Goal: Task Accomplishment & Management: Use online tool/utility

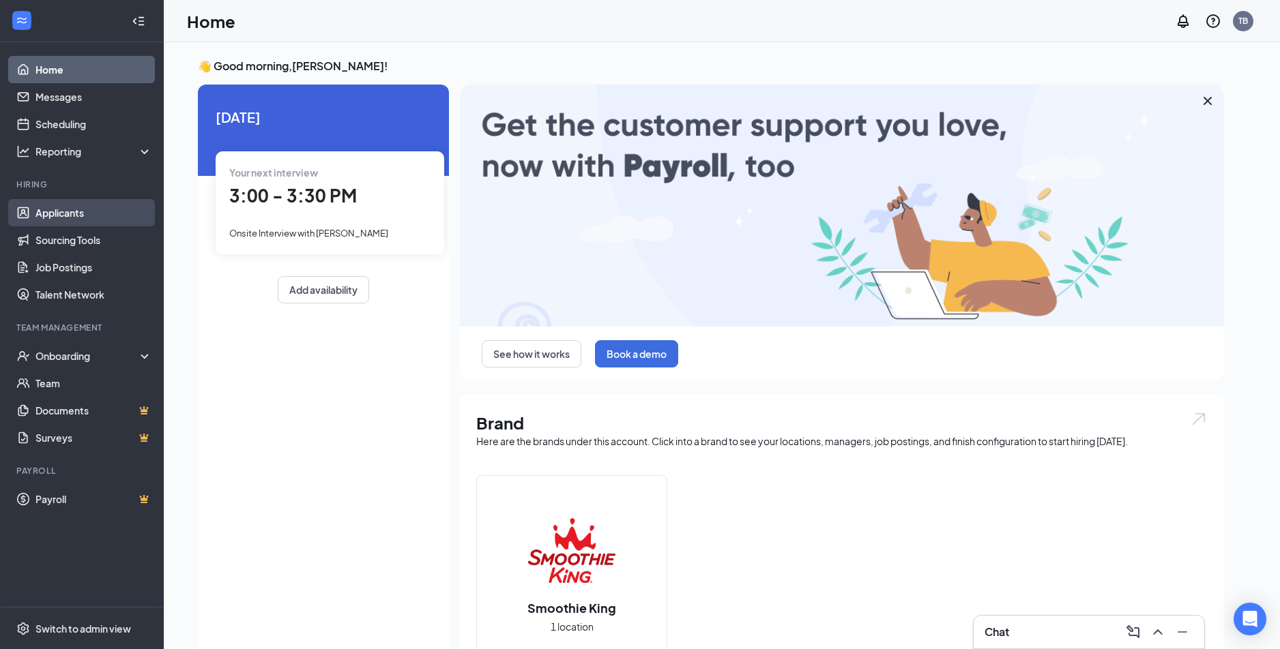
click at [107, 215] on link "Applicants" at bounding box center [93, 212] width 117 height 27
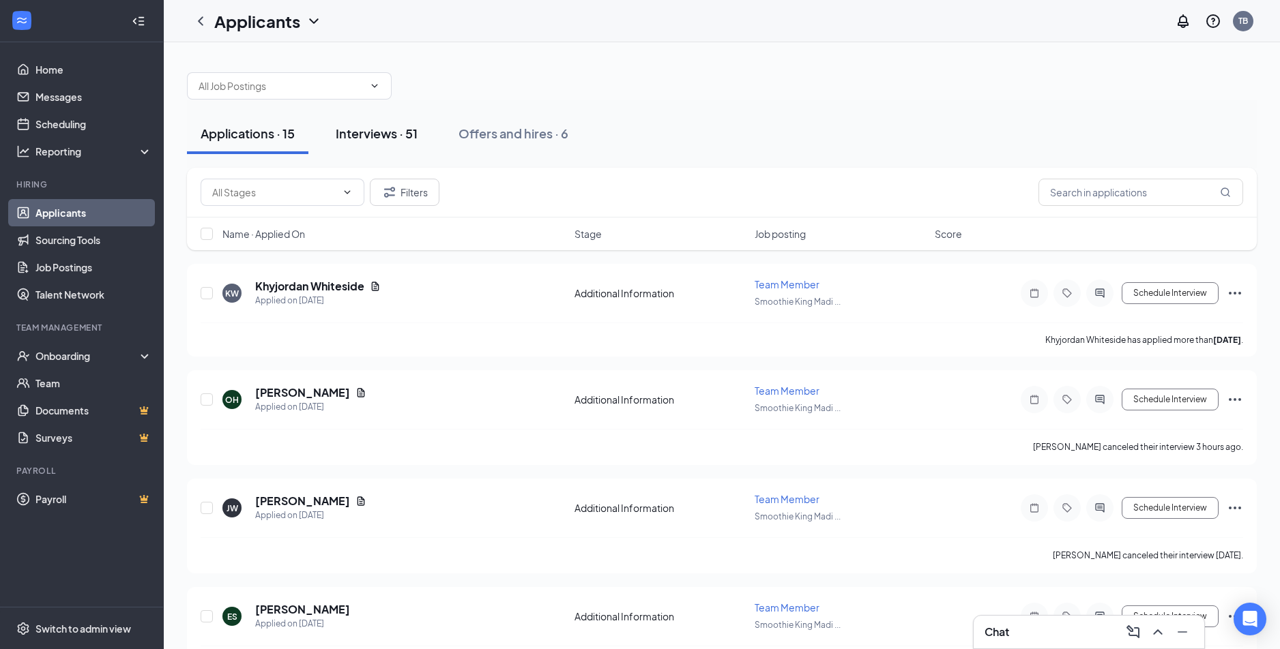
click at [385, 133] on div "Interviews · 51" at bounding box center [377, 133] width 82 height 17
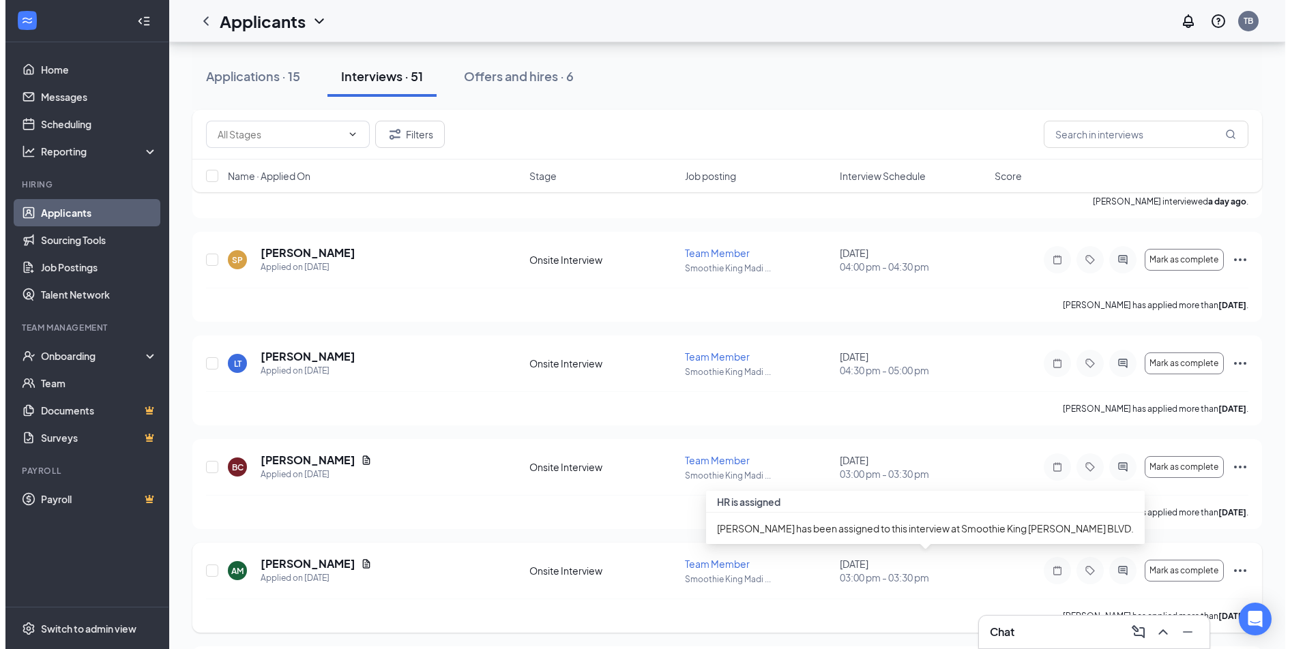
scroll to position [995, 0]
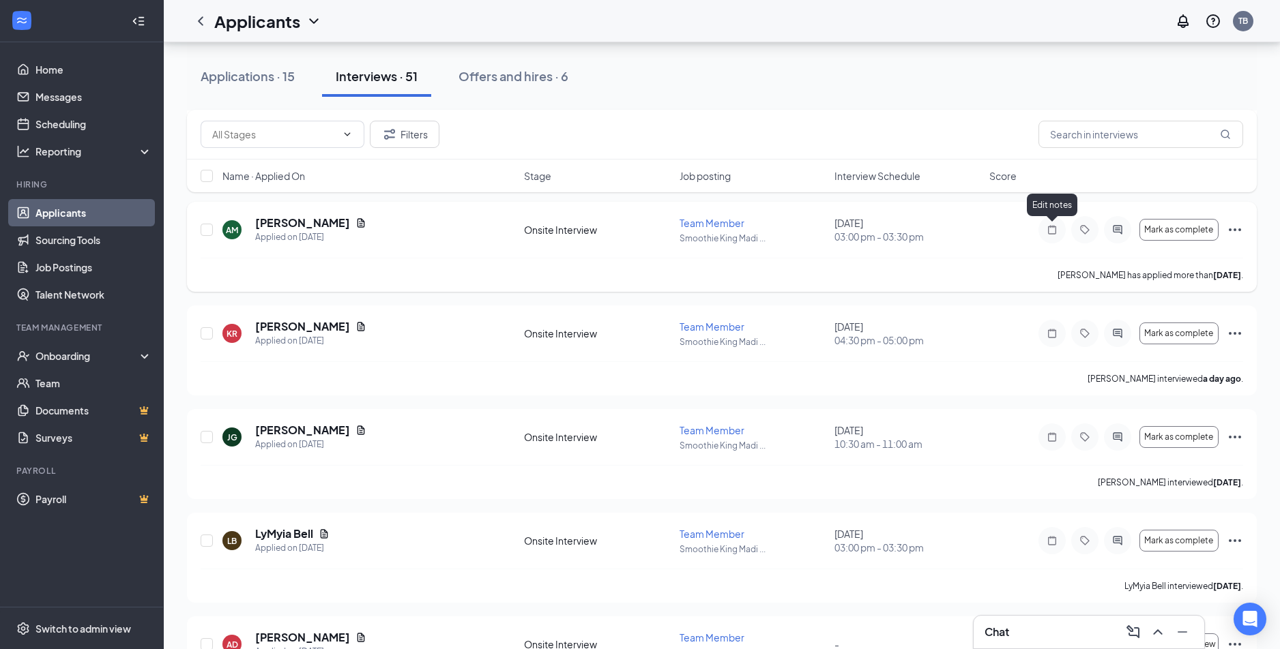
click at [1045, 232] on icon "Note" at bounding box center [1052, 229] width 16 height 11
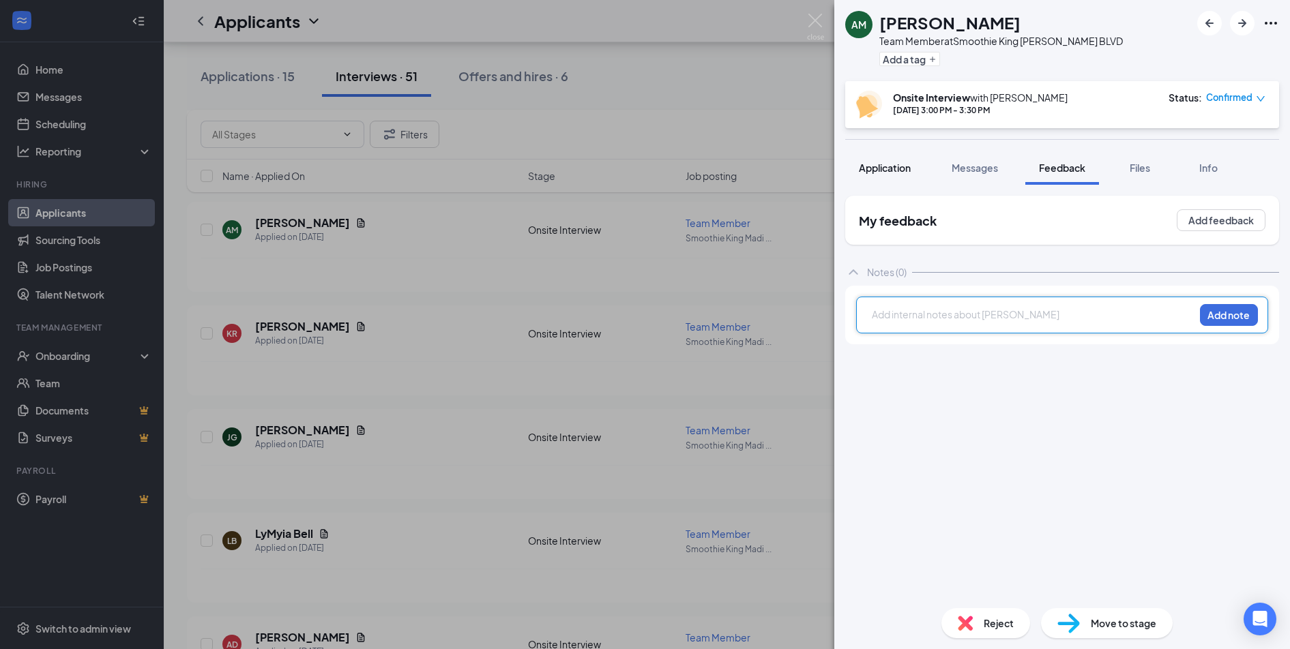
click at [897, 179] on button "Application" at bounding box center [884, 168] width 79 height 34
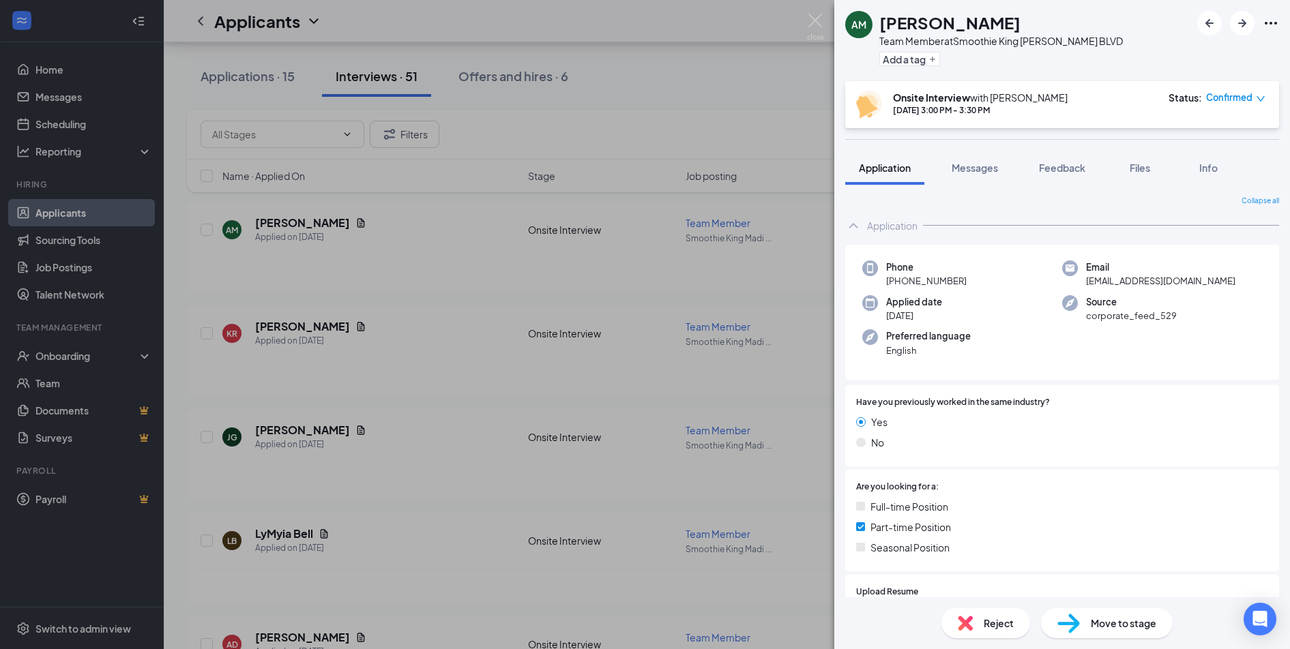
click at [1048, 383] on div "Phone [PHONE_NUMBER] Email [EMAIL_ADDRESS][DOMAIN_NAME] Applied date [DATE] Sou…" at bounding box center [1062, 537] width 434 height 585
click at [812, 18] on img at bounding box center [815, 27] width 17 height 27
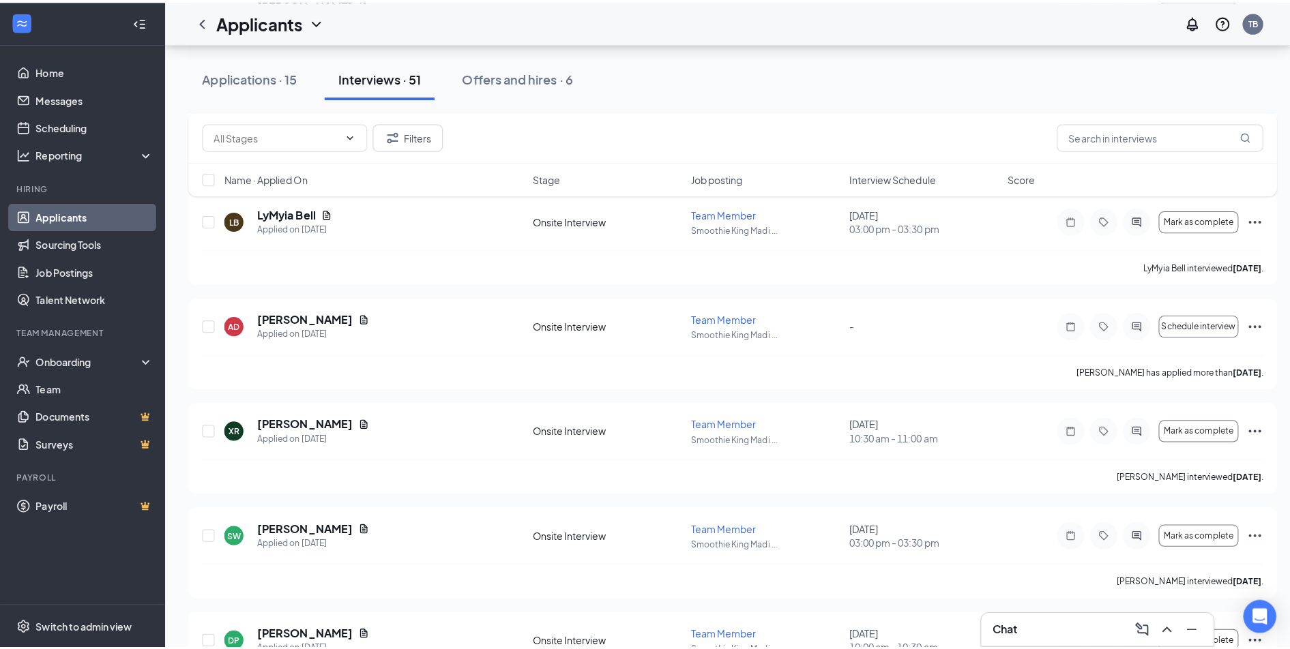
scroll to position [1336, 0]
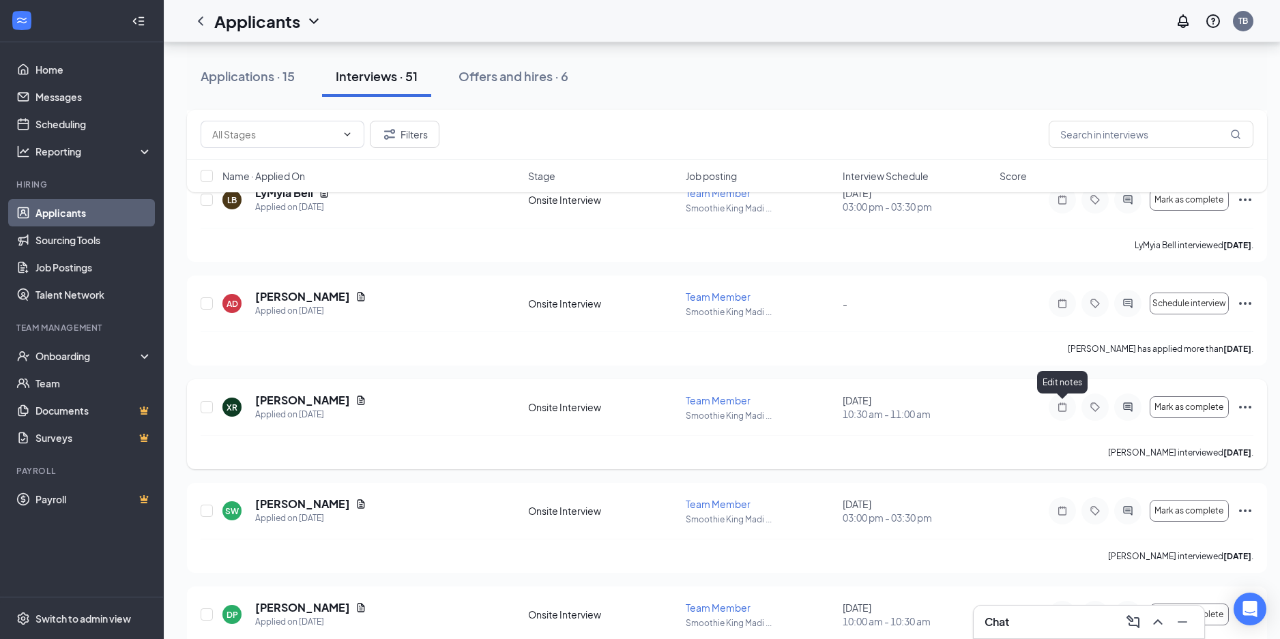
click at [1066, 409] on icon "Note" at bounding box center [1062, 406] width 8 height 9
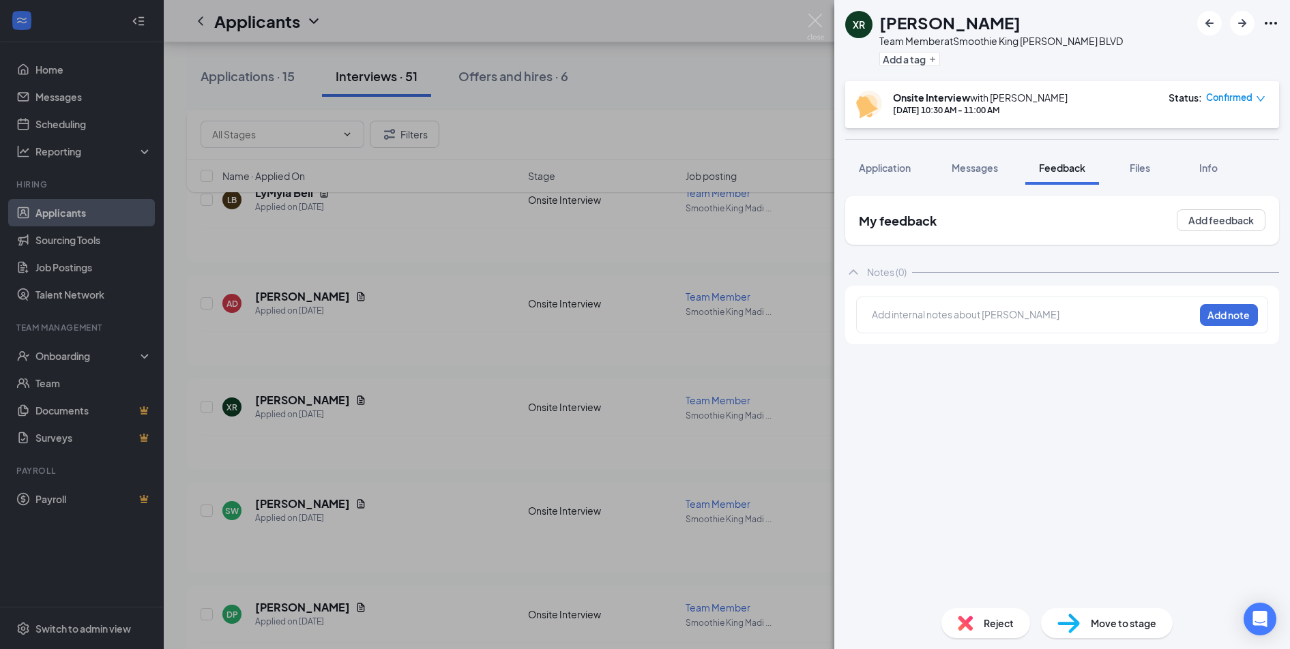
drag, startPoint x: 875, startPoint y: 160, endPoint x: 933, endPoint y: 270, distance: 124.2
click at [875, 160] on button "Application" at bounding box center [884, 168] width 79 height 34
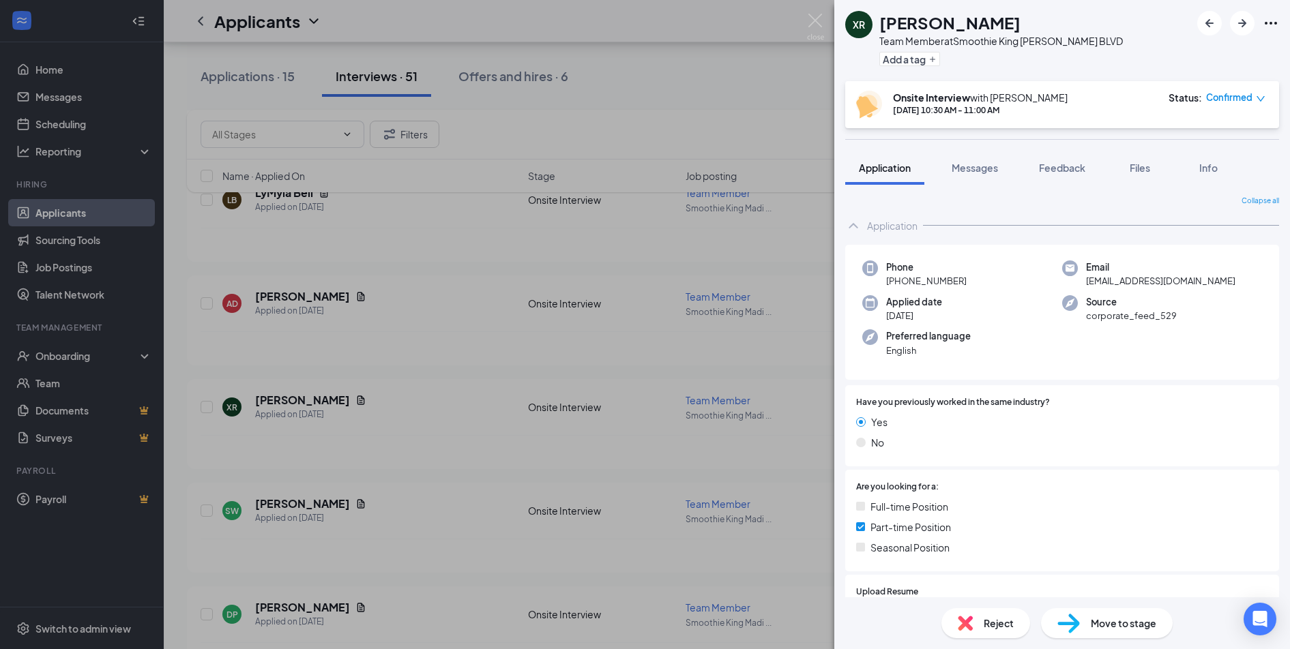
click at [1019, 382] on div "Phone [PHONE_NUMBER] Email [EMAIL_ADDRESS][DOMAIN_NAME] Applied date [DATE] Sou…" at bounding box center [1062, 537] width 434 height 585
click at [819, 25] on img at bounding box center [815, 27] width 17 height 27
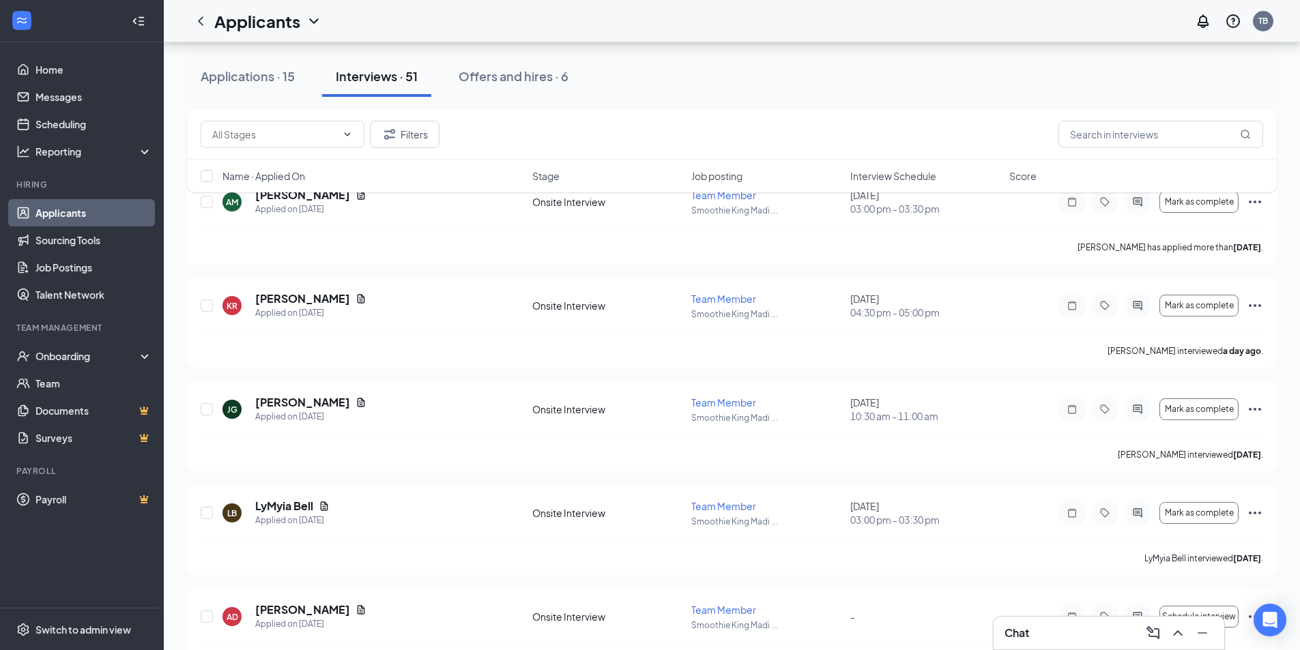
scroll to position [1364, 0]
